Goal: Transaction & Acquisition: Purchase product/service

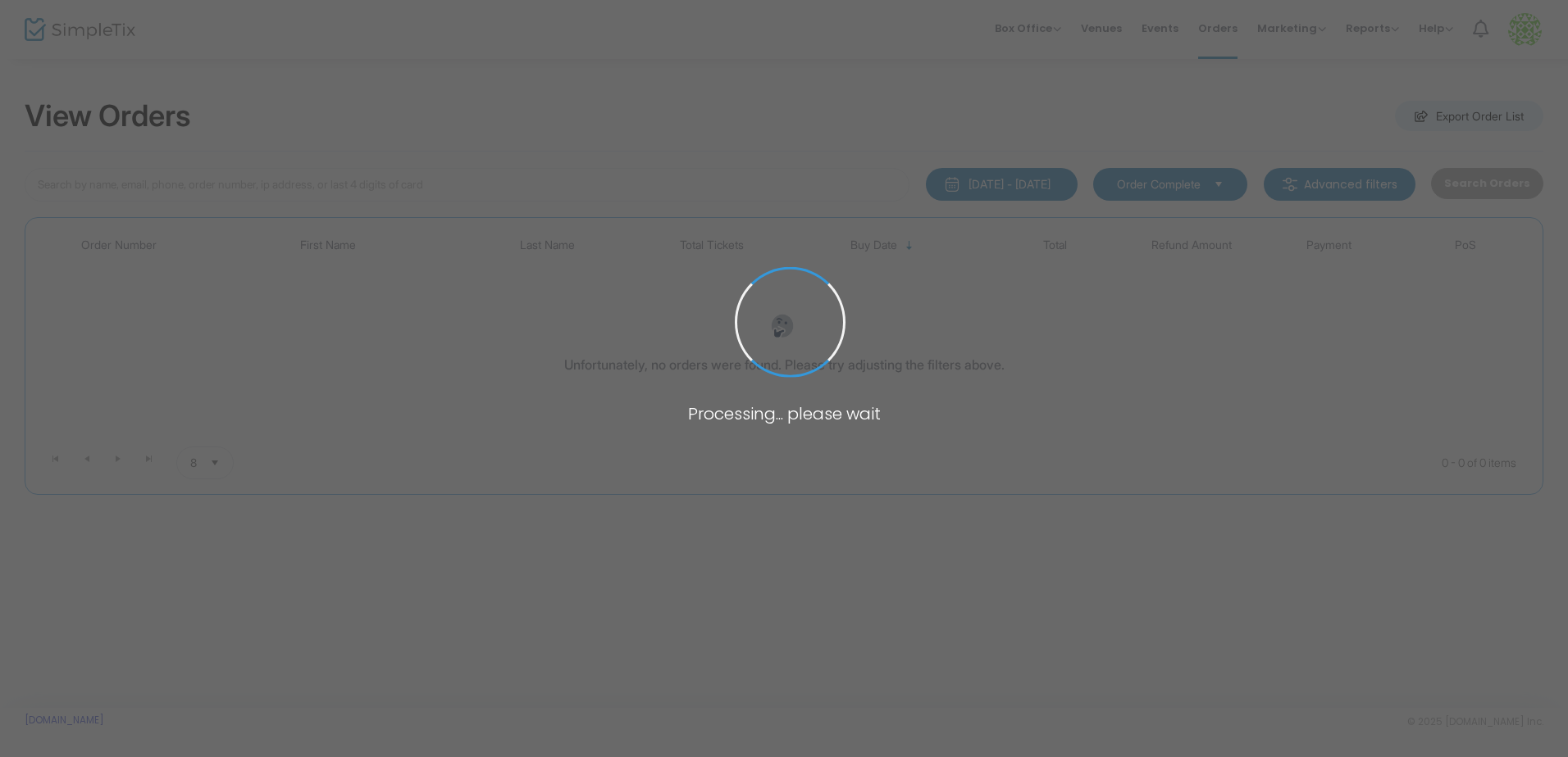
type input "[PERSON_NAME]"
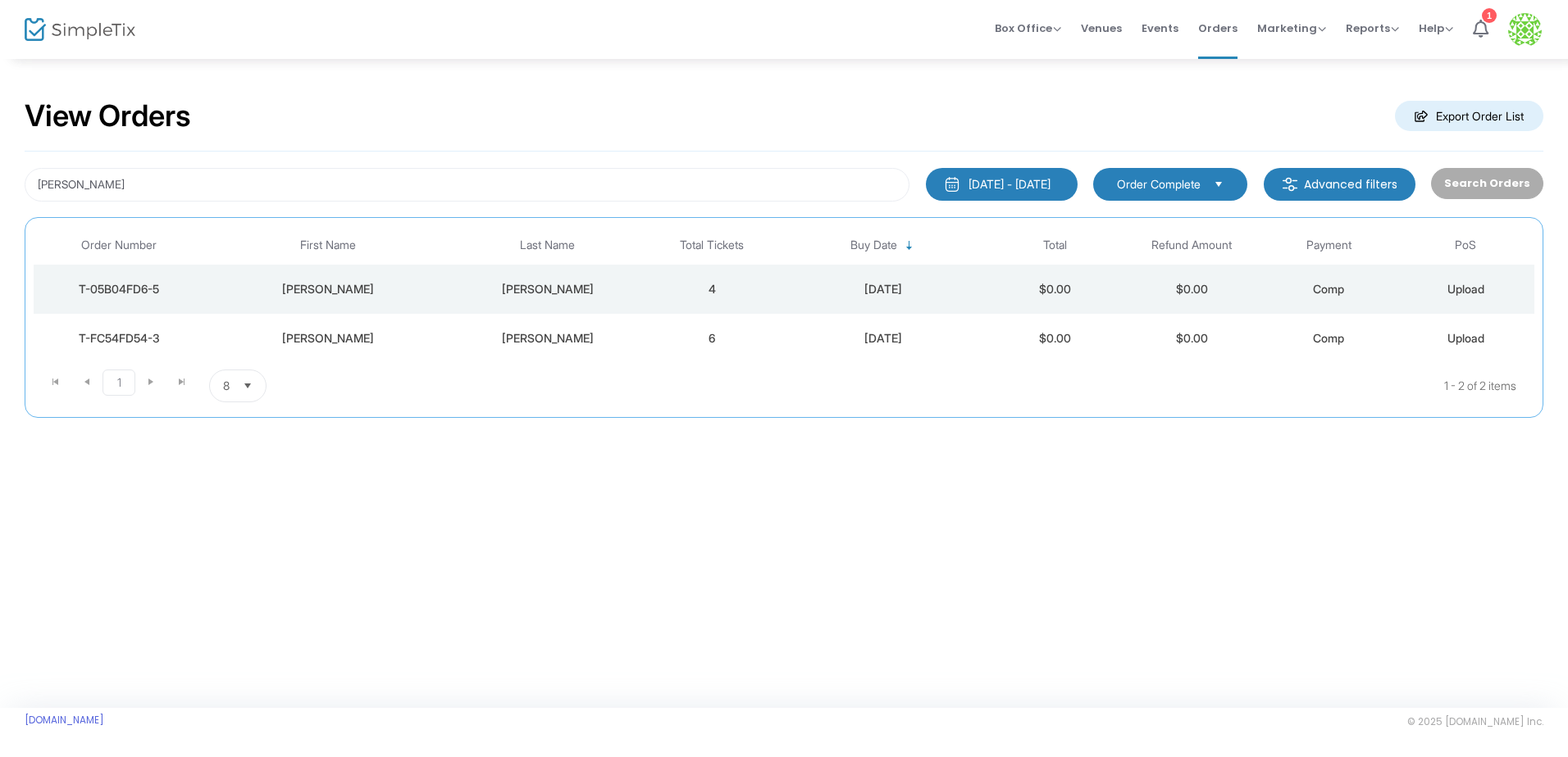
click at [128, 293] on div "T-05B04FD6-5" at bounding box center [119, 289] width 163 height 16
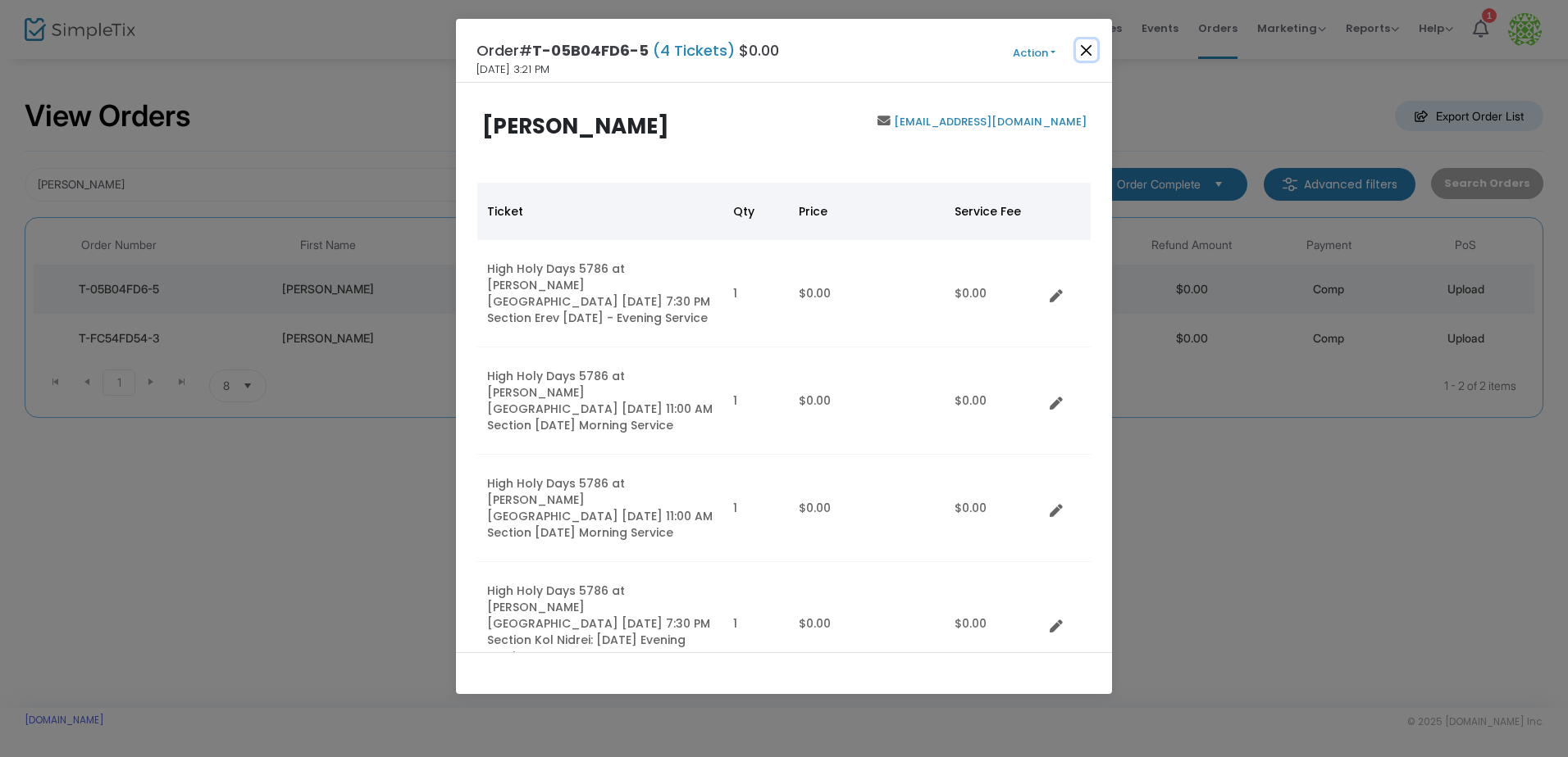
click at [1088, 56] on button "Close" at bounding box center [1086, 50] width 22 height 22
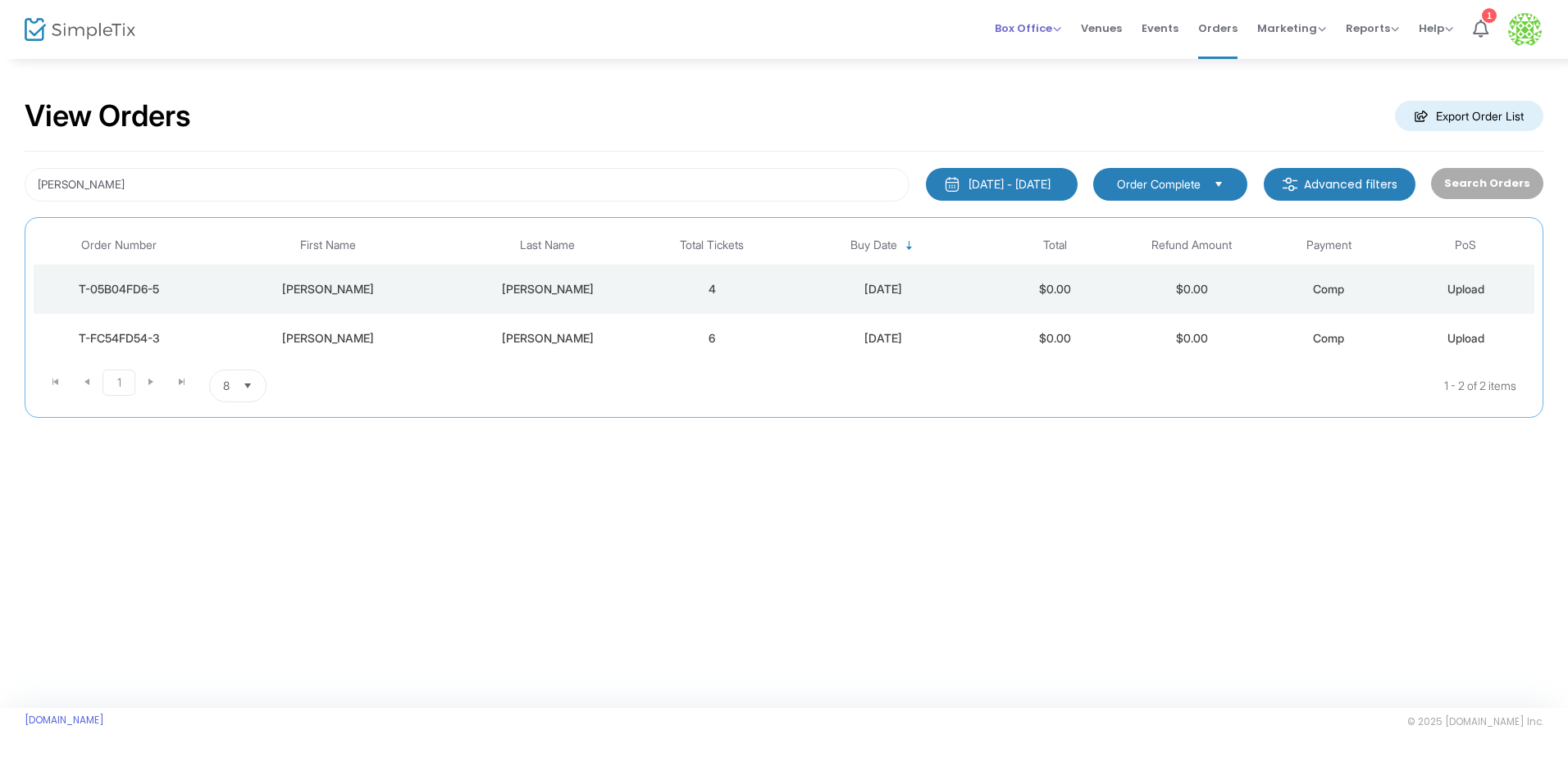
click at [1060, 29] on span "Box Office" at bounding box center [1028, 28] width 66 height 15
click at [1045, 59] on li "Sell Tickets" at bounding box center [1053, 56] width 117 height 32
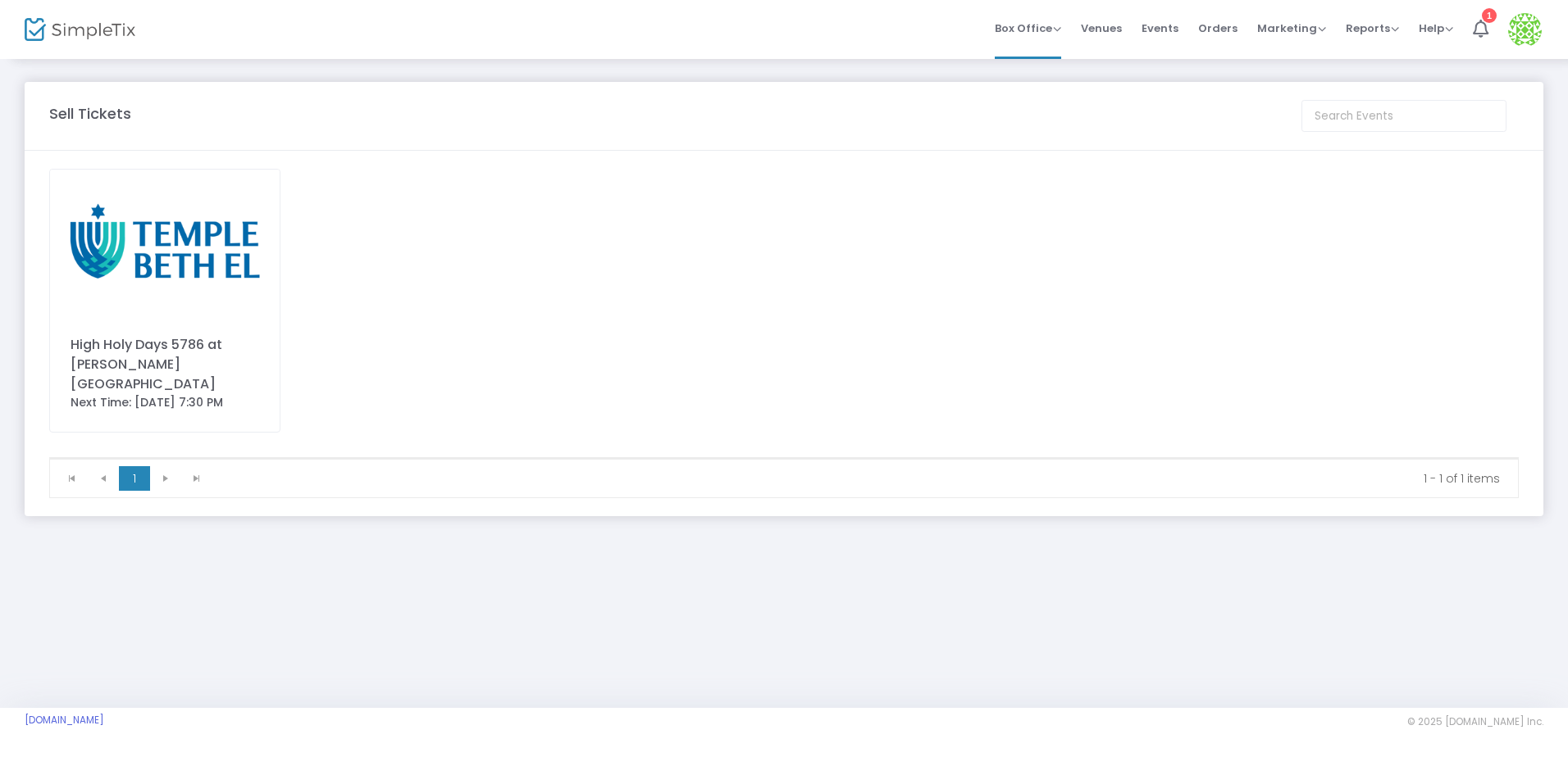
click at [169, 348] on div "High Holy Days 5786 at [PERSON_NAME][GEOGRAPHIC_DATA]" at bounding box center [165, 365] width 188 height 59
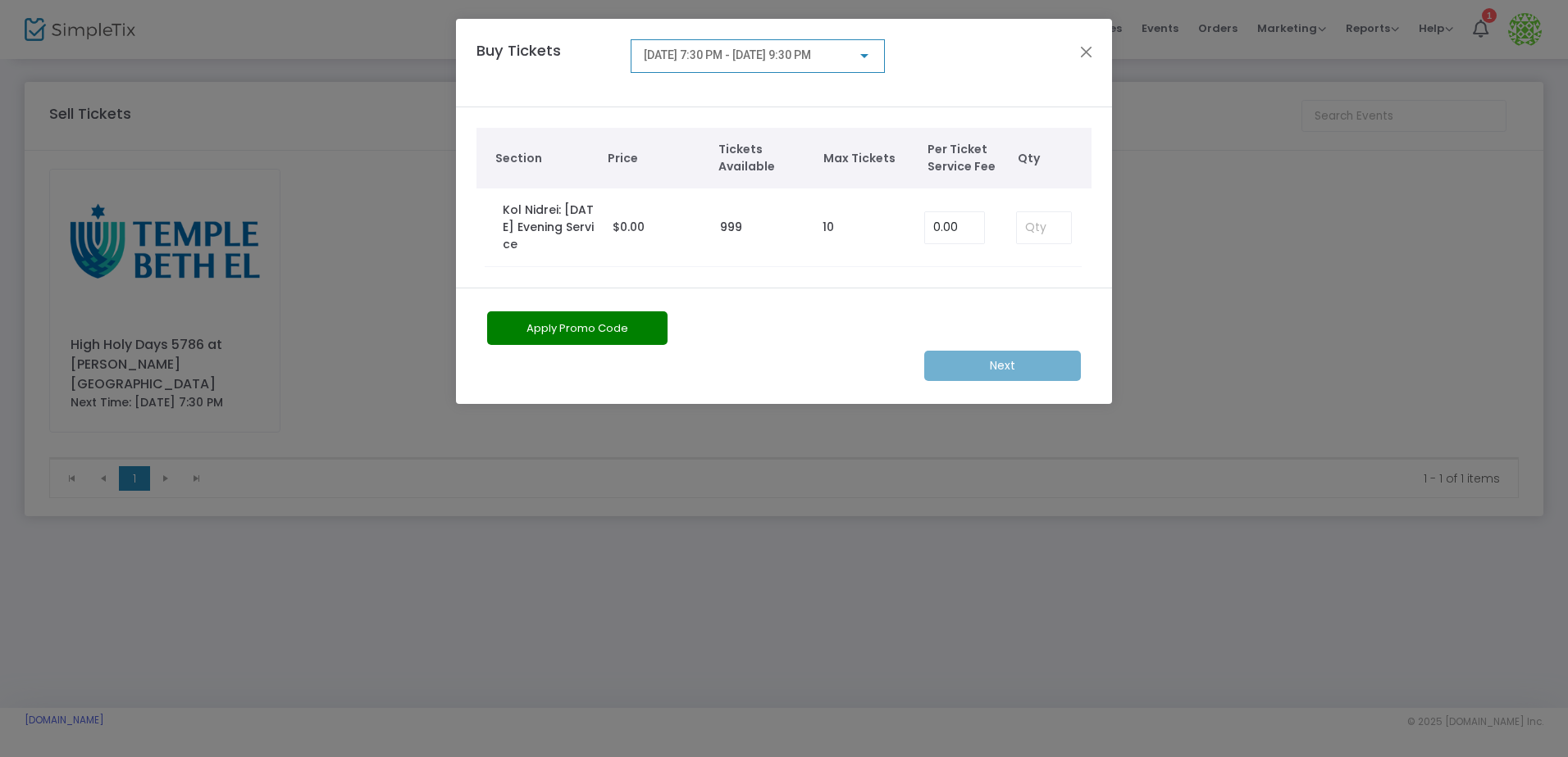
click at [866, 59] on div at bounding box center [864, 56] width 14 height 13
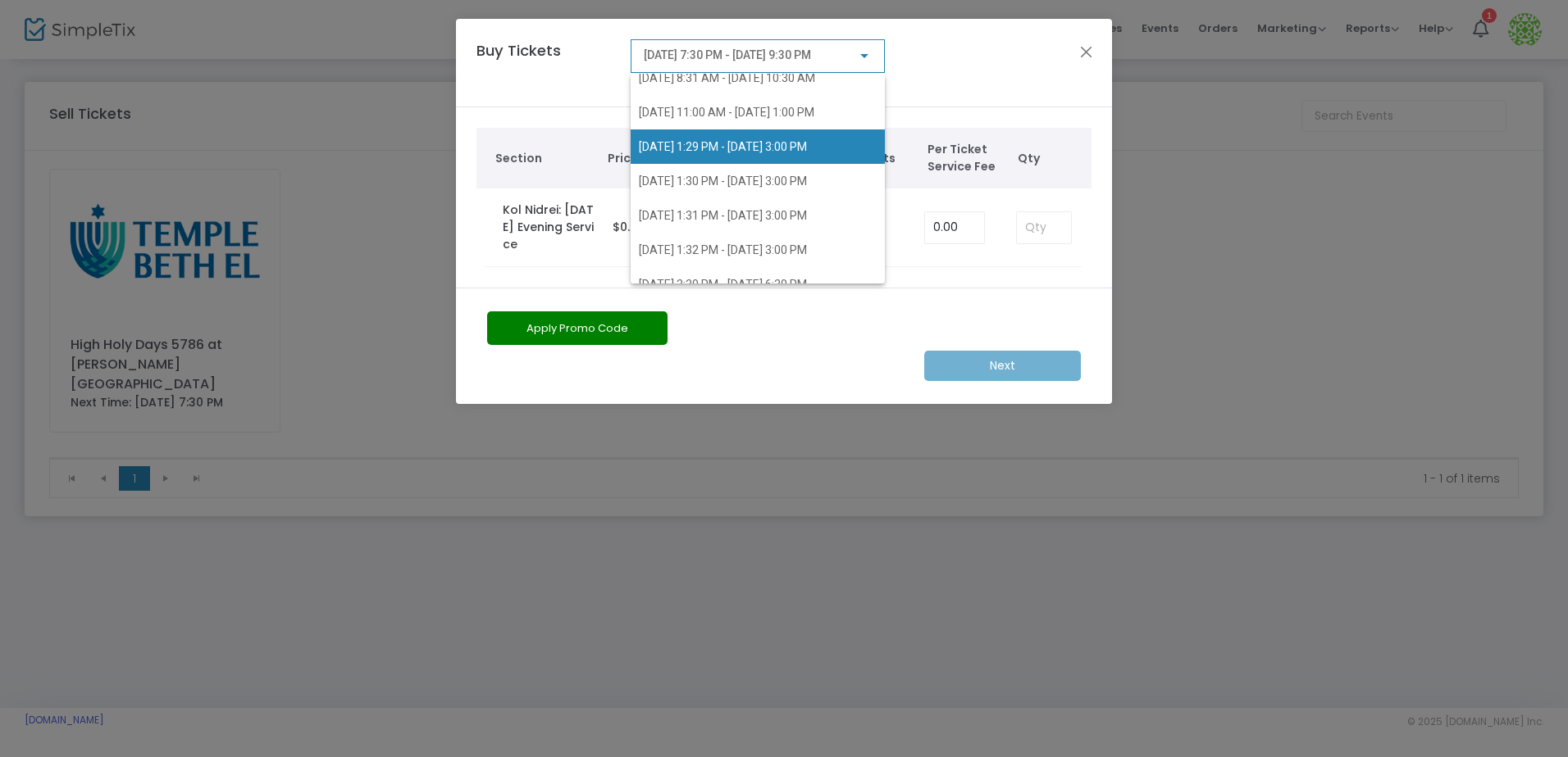
scroll to position [100, 0]
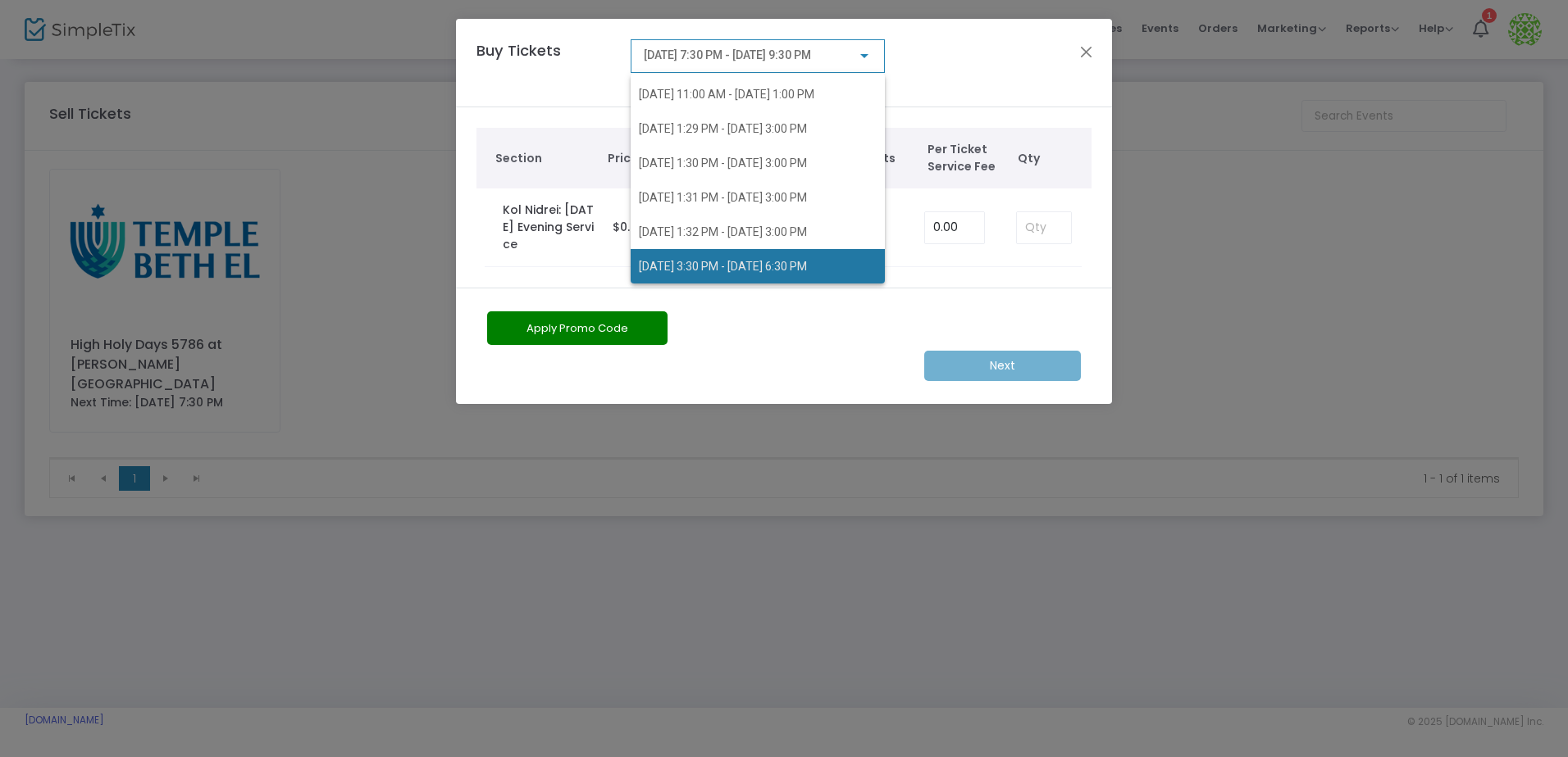
click at [806, 266] on span "[DATE] 3:30 PM - [DATE] 6:30 PM" at bounding box center [723, 266] width 168 height 13
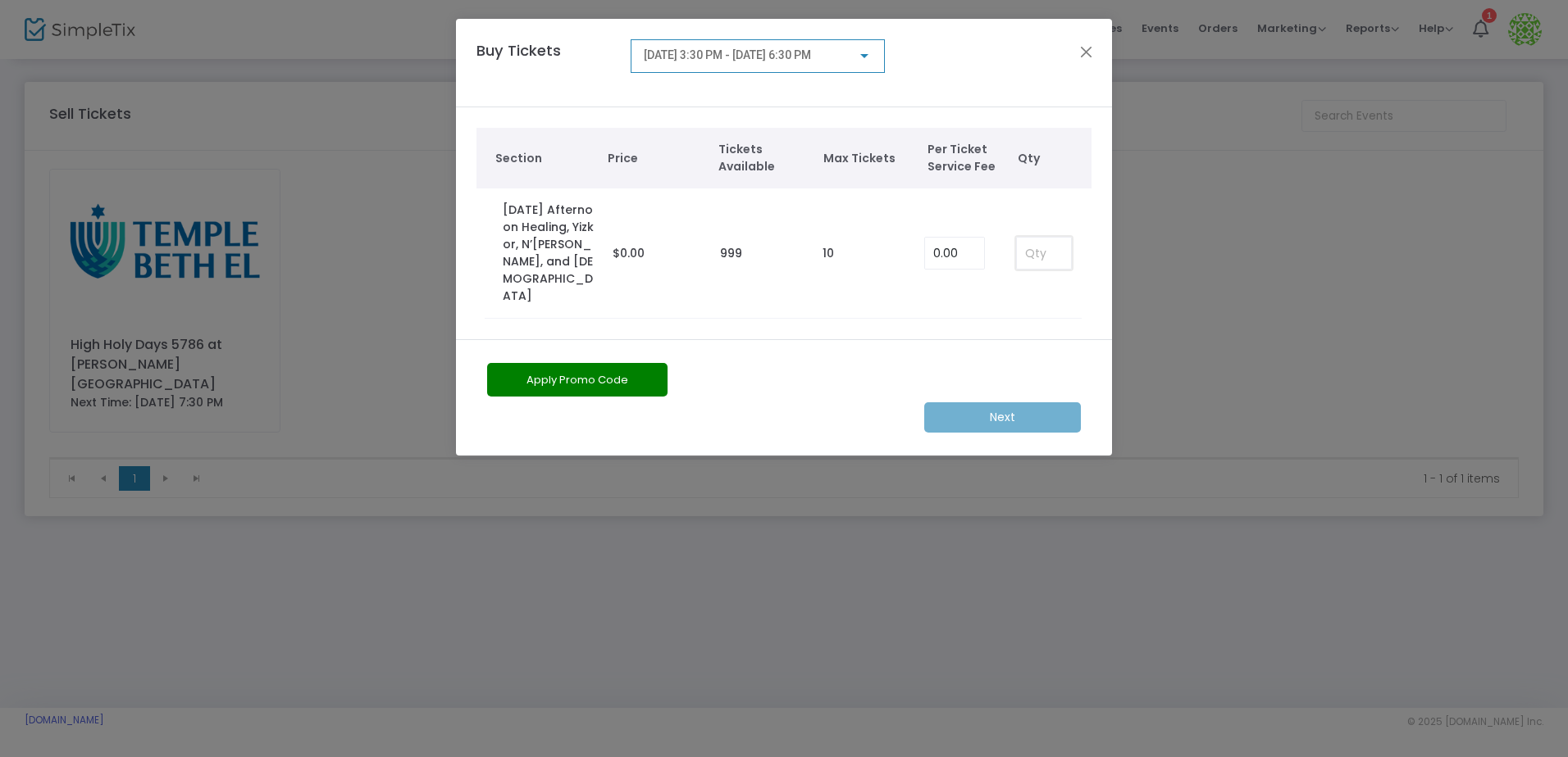
click at [1057, 245] on input at bounding box center [1044, 253] width 54 height 31
type input "1"
click at [979, 402] on m-button "Next" at bounding box center [1002, 417] width 157 height 30
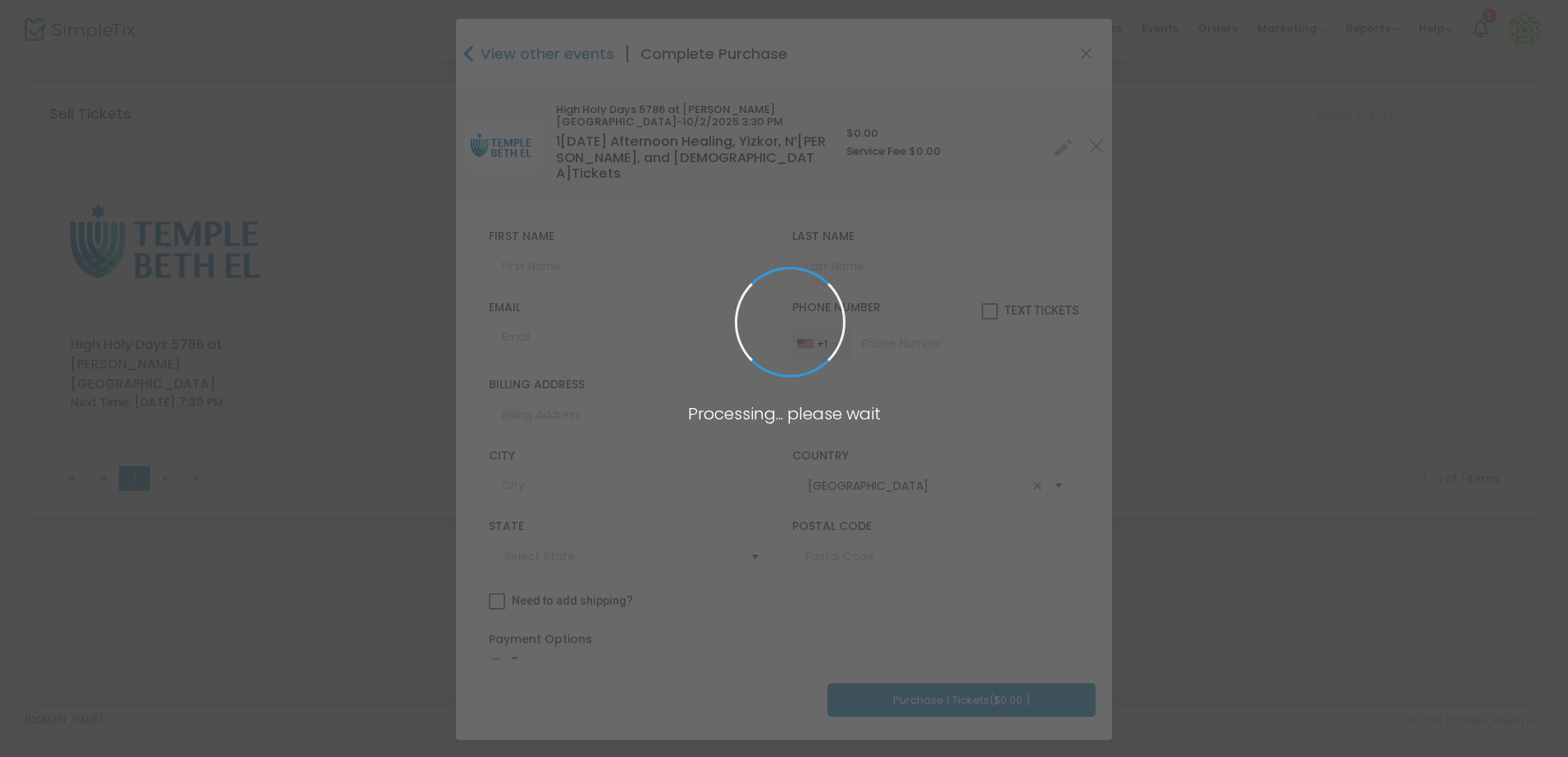
type input "[US_STATE]"
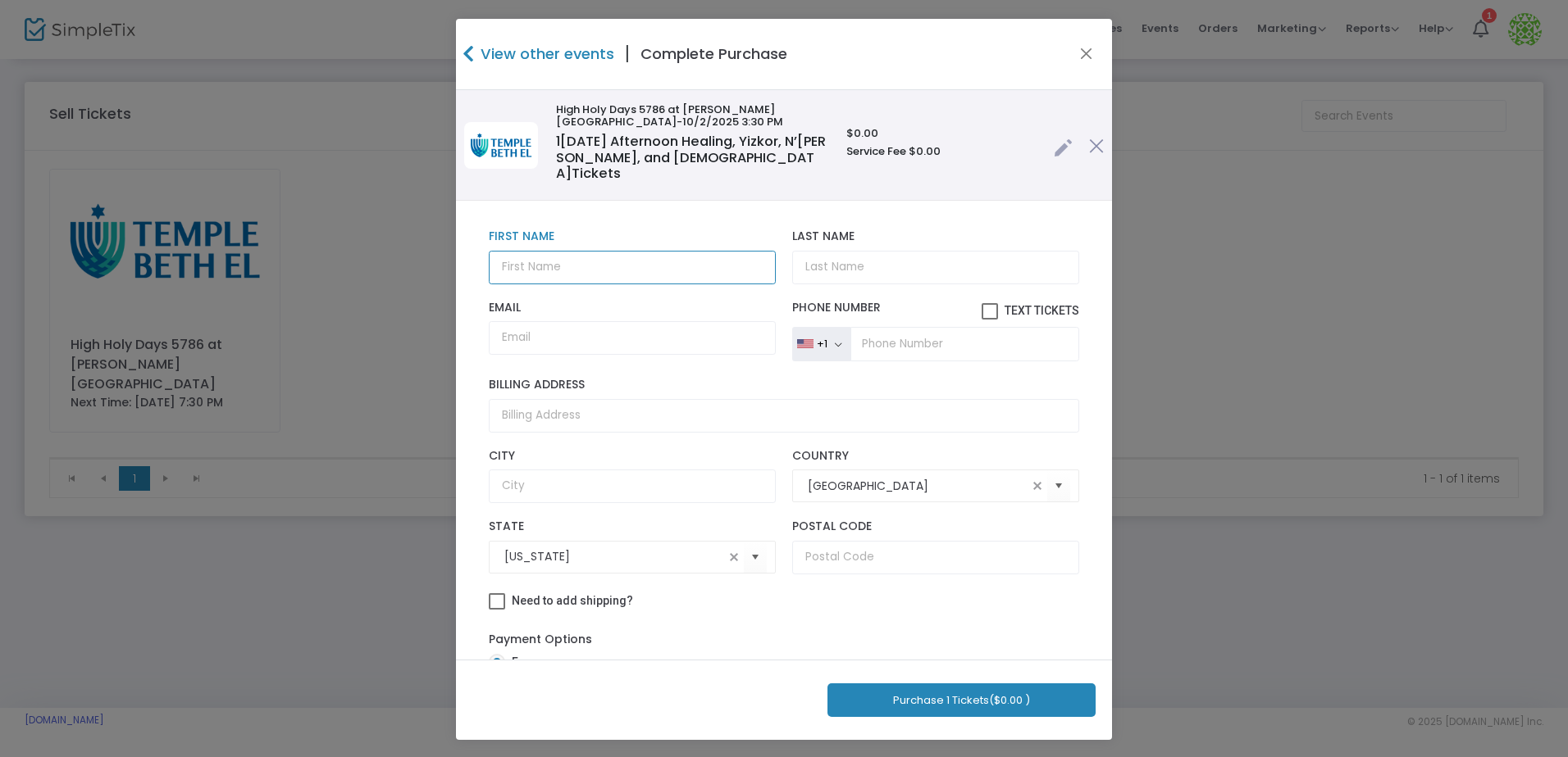
click at [530, 254] on input "text" at bounding box center [632, 268] width 287 height 34
type input "[PERSON_NAME]"
paste input "[EMAIL_ADDRESS][DOMAIN_NAME]"
type input "[EMAIL_ADDRESS][DOMAIN_NAME]"
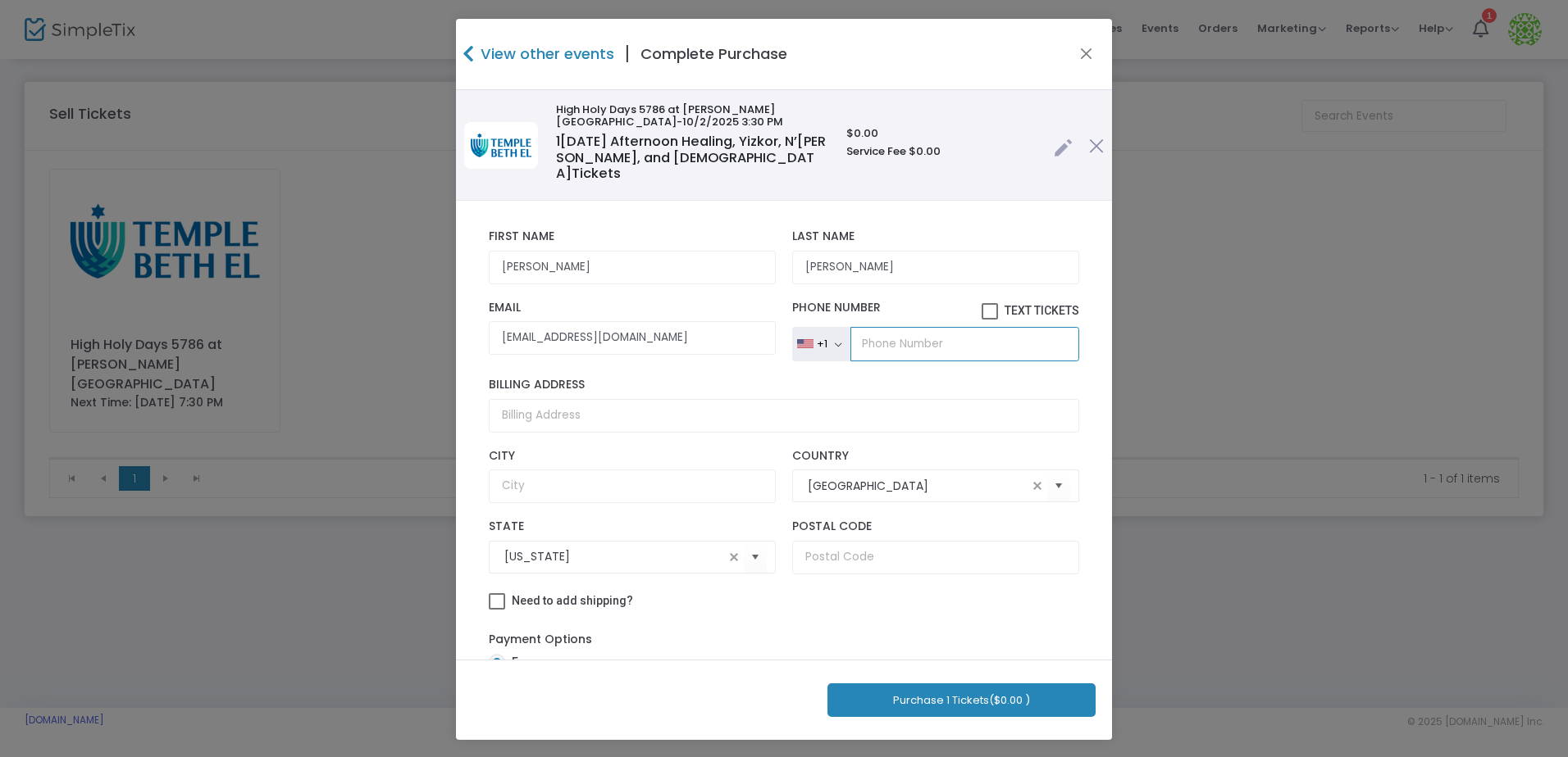
paste input "[PHONE_NUMBER]"
type input "[PHONE_NUMBER]"
click at [986, 702] on button "Purchase 1 Tickets ($0.00 )" at bounding box center [961, 701] width 268 height 34
